Goal: Information Seeking & Learning: Learn about a topic

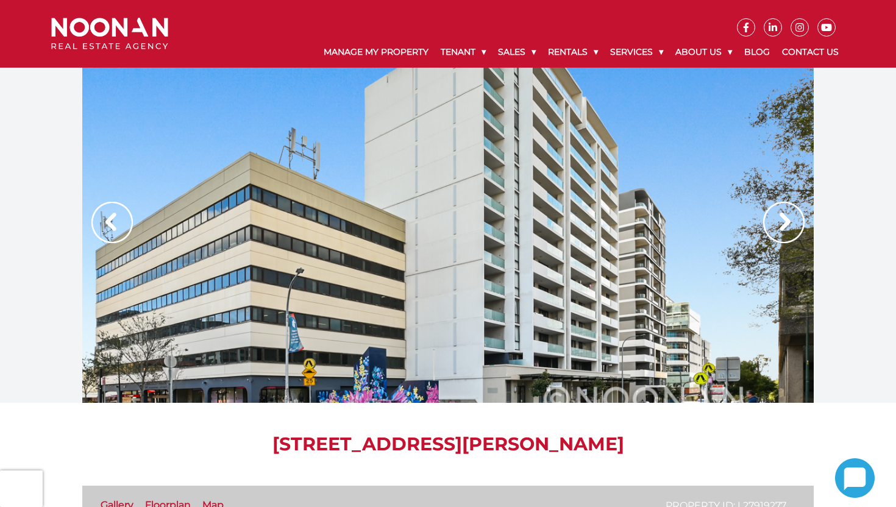
click at [783, 224] on img at bounding box center [783, 222] width 41 height 41
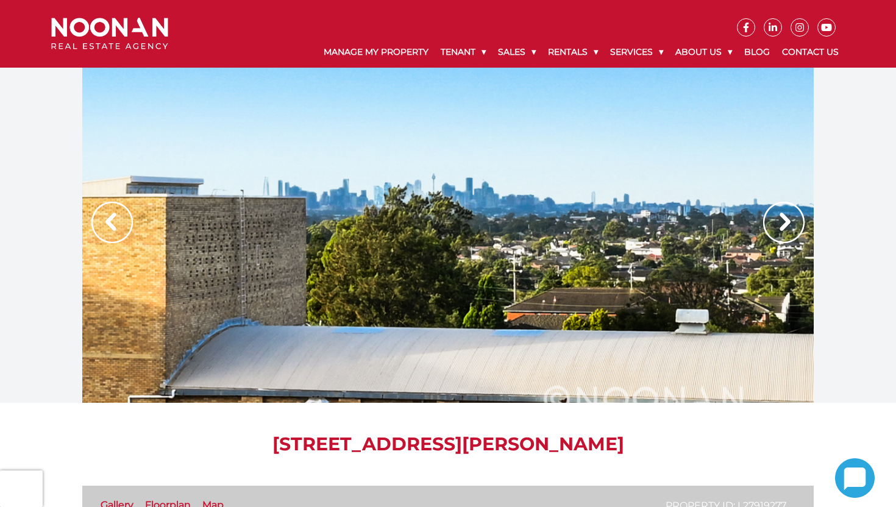
click at [783, 224] on img at bounding box center [783, 222] width 41 height 41
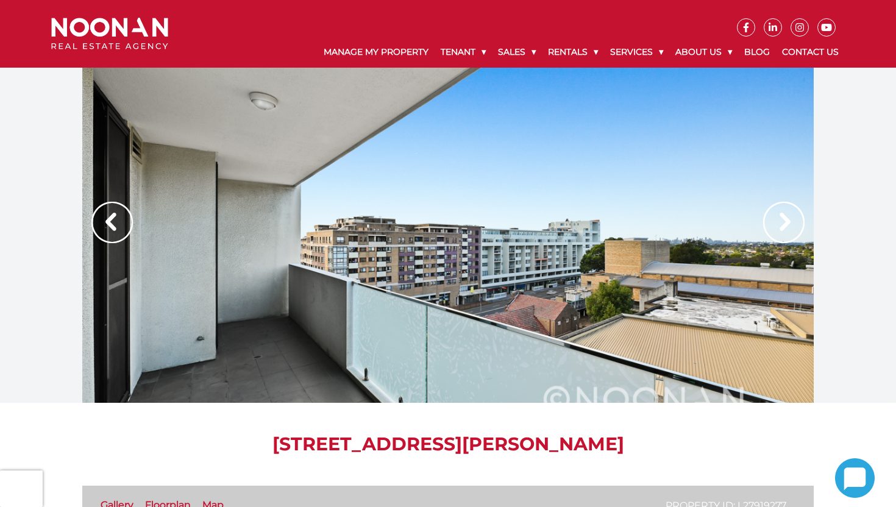
click at [783, 224] on img at bounding box center [783, 222] width 41 height 41
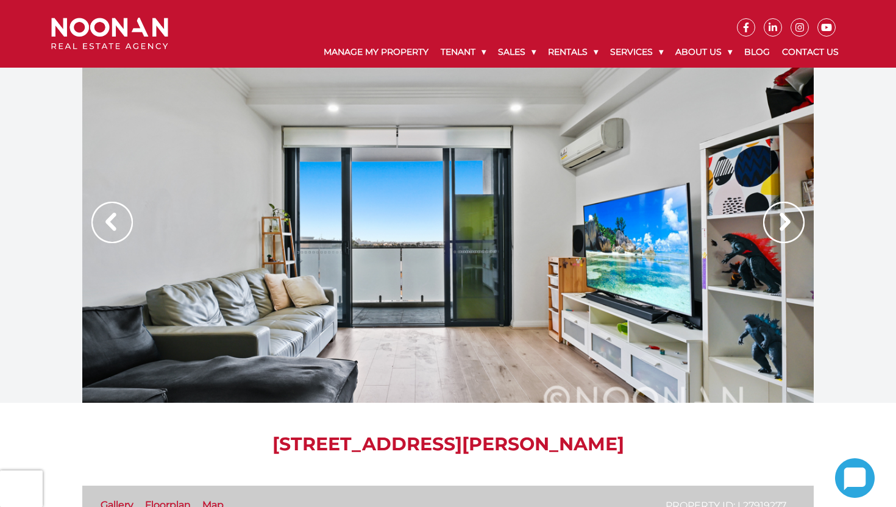
click at [783, 224] on img at bounding box center [783, 222] width 41 height 41
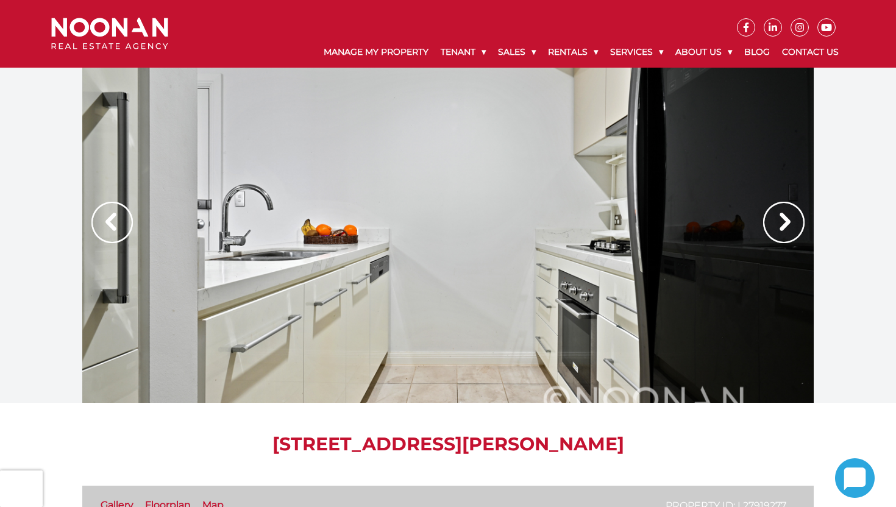
click at [783, 224] on img at bounding box center [783, 222] width 41 height 41
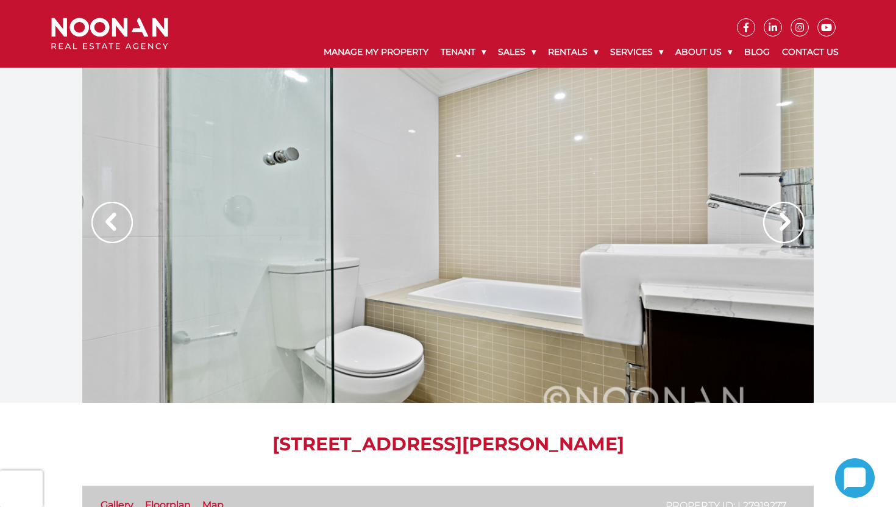
click at [783, 224] on img at bounding box center [783, 222] width 41 height 41
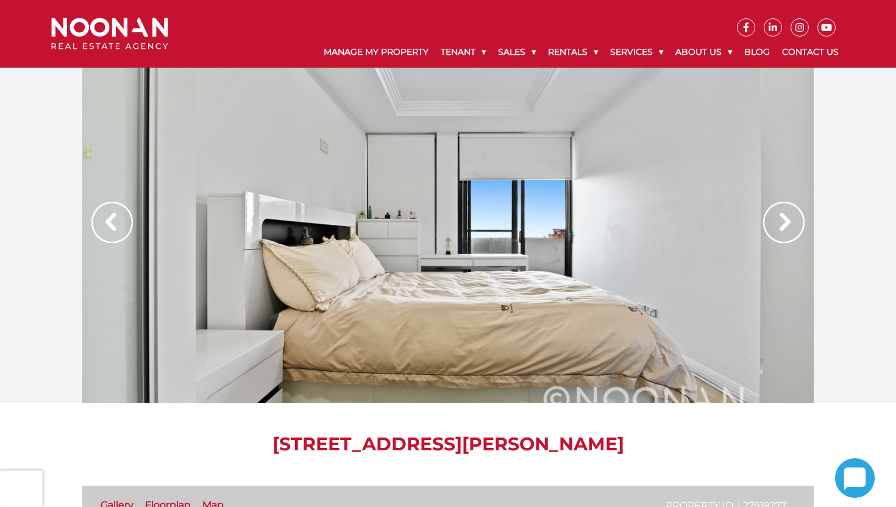
click at [783, 224] on img at bounding box center [783, 222] width 41 height 41
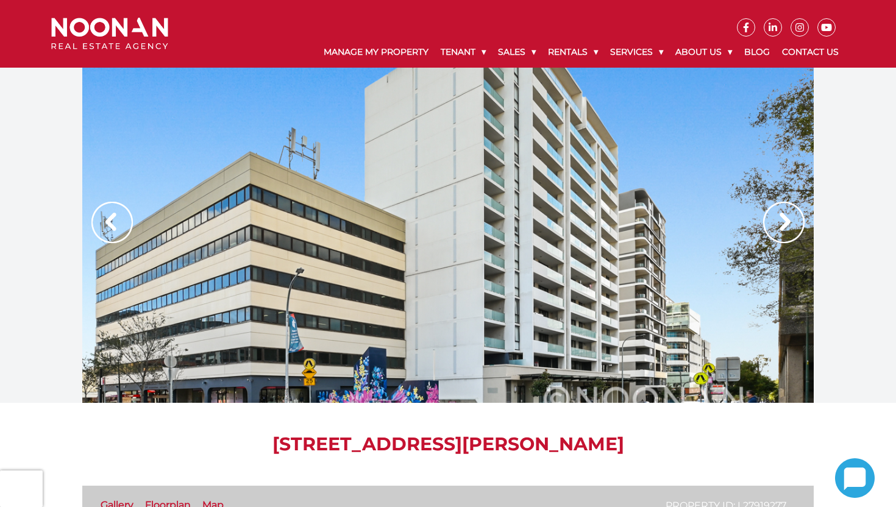
click at [783, 224] on img at bounding box center [783, 222] width 41 height 41
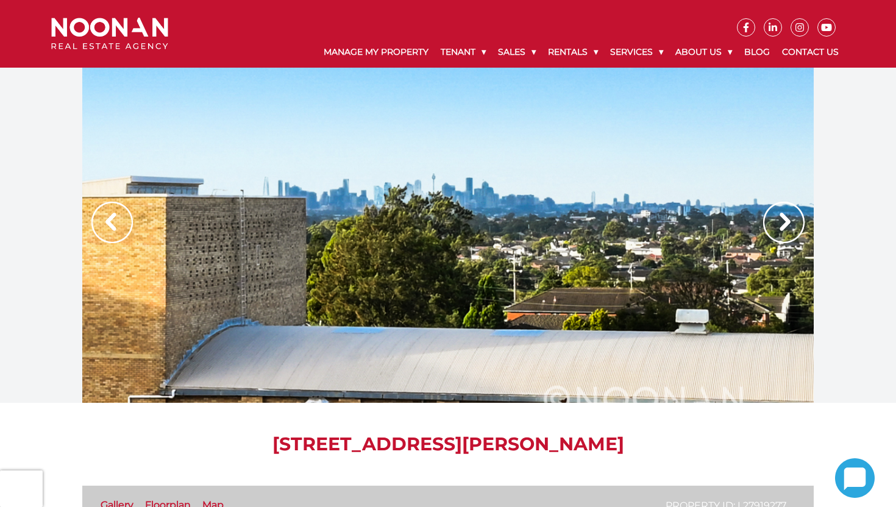
click at [783, 224] on img at bounding box center [783, 222] width 41 height 41
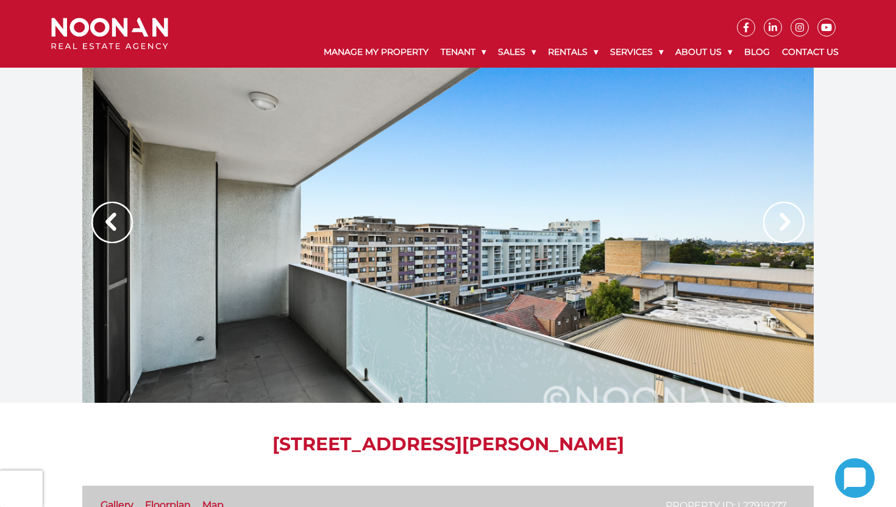
click at [783, 224] on img at bounding box center [783, 222] width 41 height 41
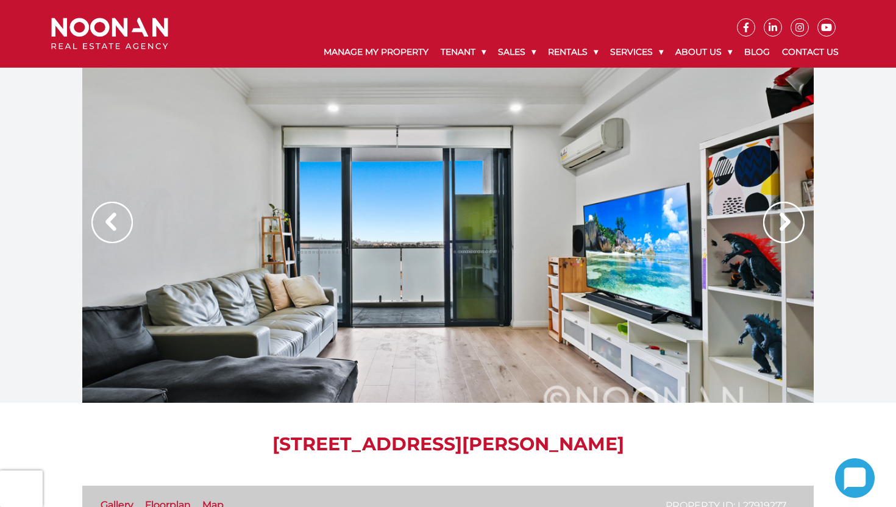
click at [783, 224] on img at bounding box center [783, 222] width 41 height 41
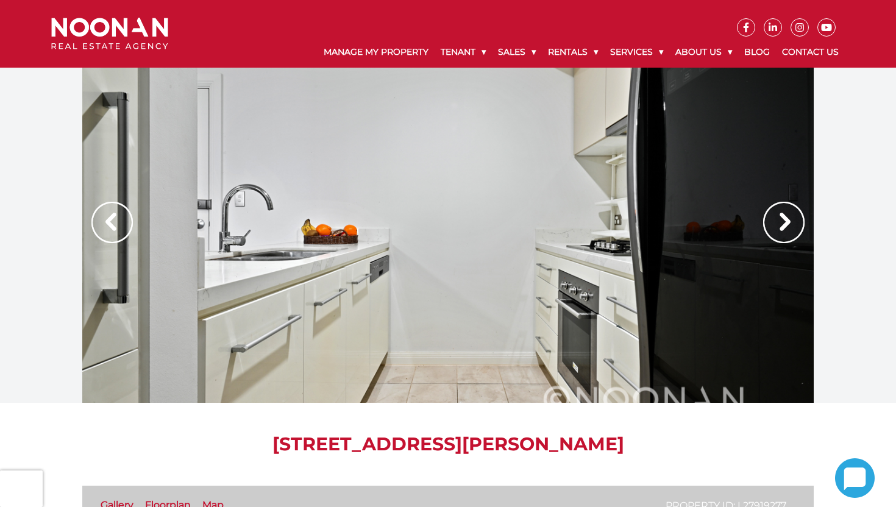
click at [789, 229] on img at bounding box center [783, 222] width 41 height 41
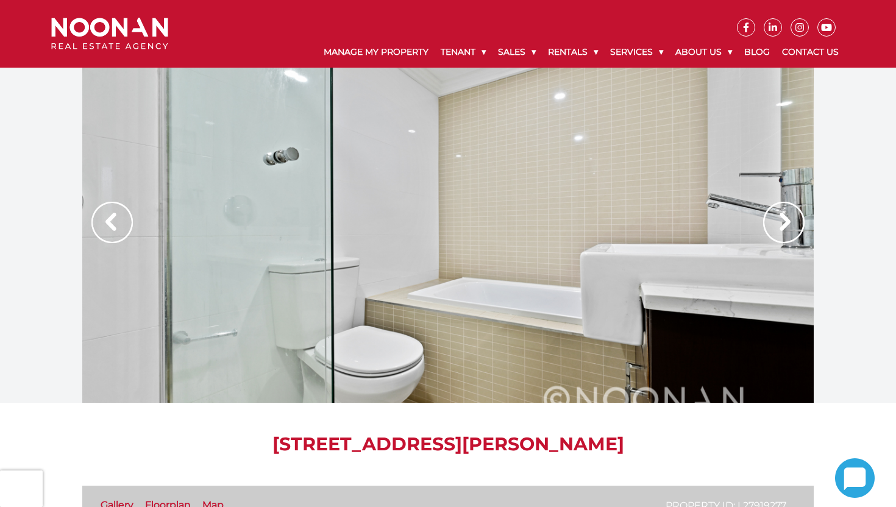
click at [789, 229] on img at bounding box center [783, 222] width 41 height 41
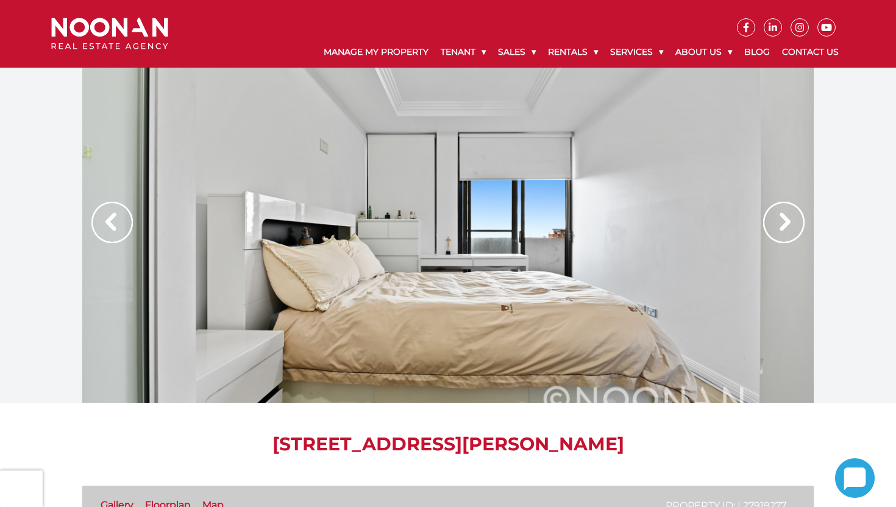
click at [789, 229] on img at bounding box center [783, 222] width 41 height 41
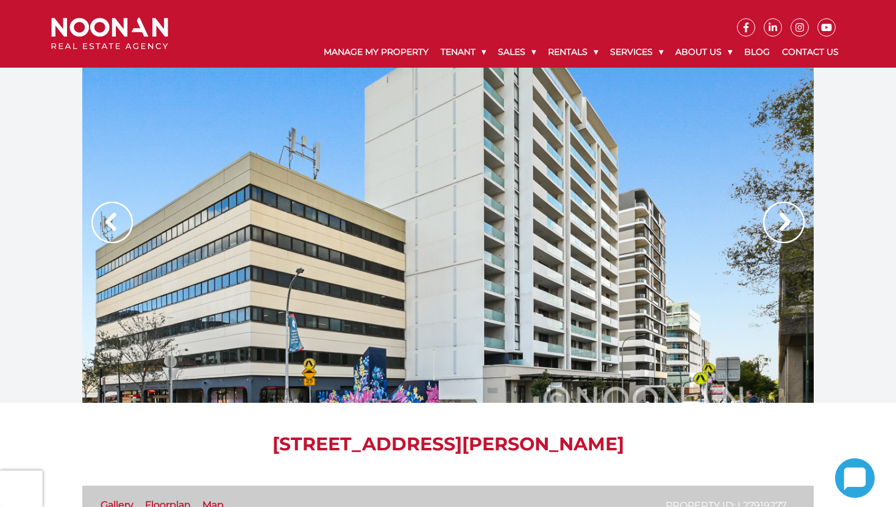
click at [789, 229] on img at bounding box center [783, 222] width 41 height 41
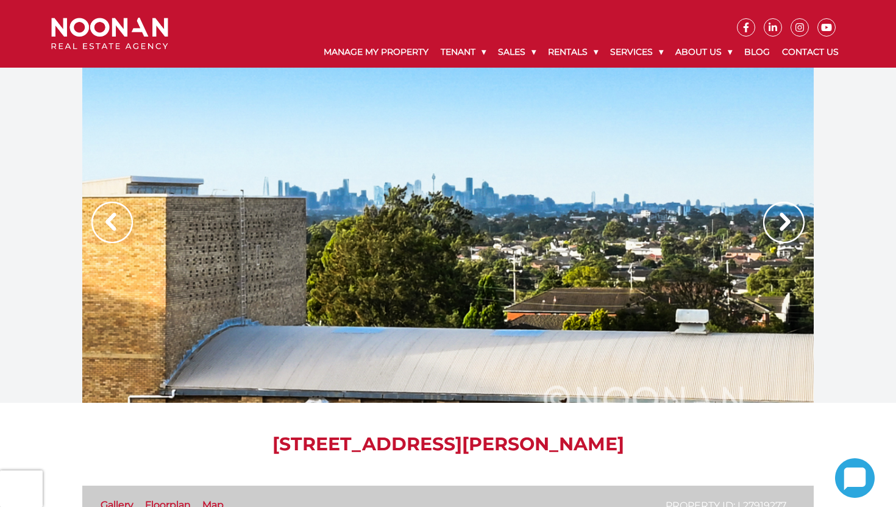
click at [789, 229] on img at bounding box center [783, 222] width 41 height 41
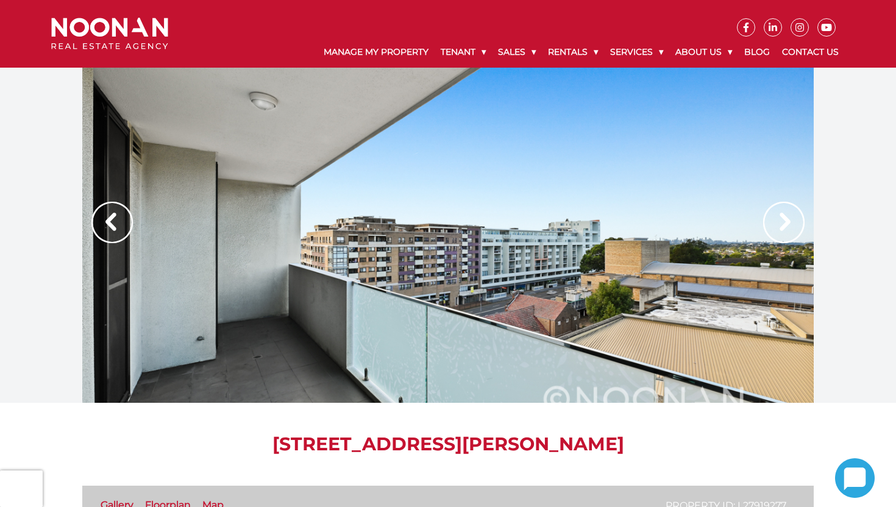
click at [789, 229] on img at bounding box center [783, 222] width 41 height 41
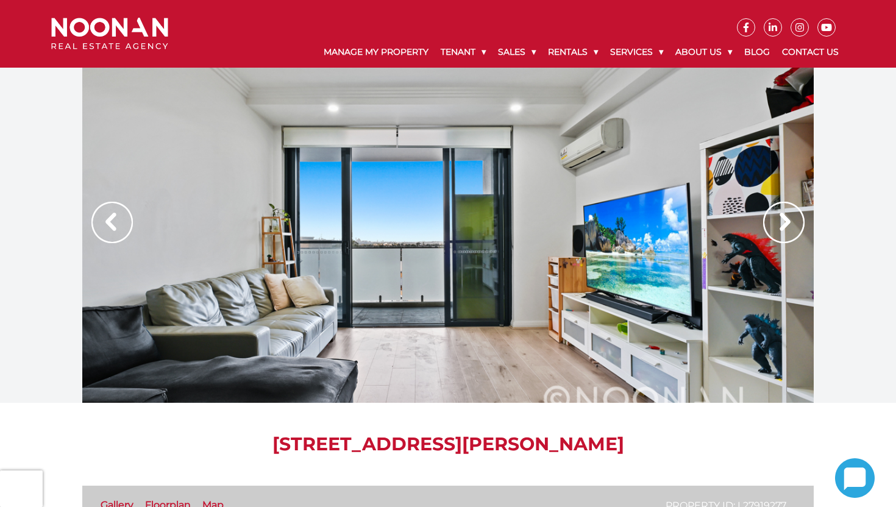
click at [789, 229] on img at bounding box center [783, 222] width 41 height 41
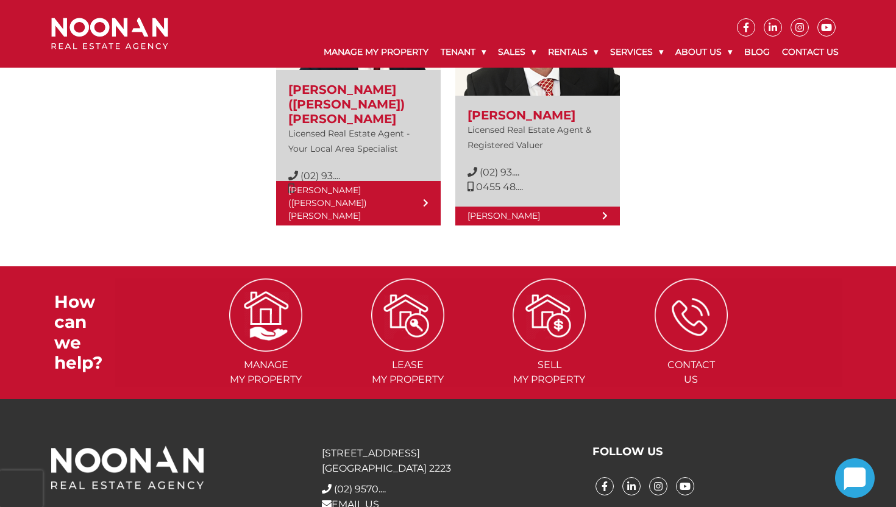
scroll to position [1833, 0]
